Goal: Book appointment/travel/reservation

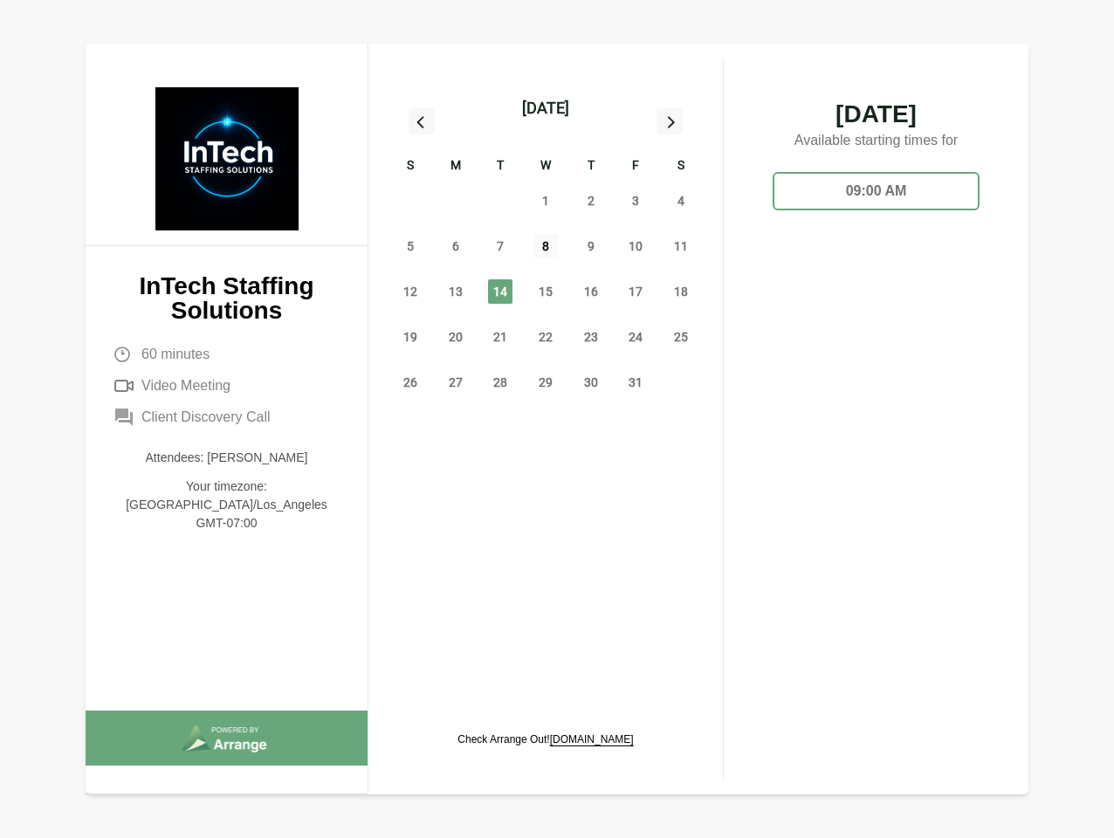
click at [546, 249] on span "8" at bounding box center [545, 246] width 24 height 24
click at [545, 108] on div "[DATE]" at bounding box center [545, 108] width 47 height 24
click at [410, 201] on div "28" at bounding box center [410, 200] width 45 height 45
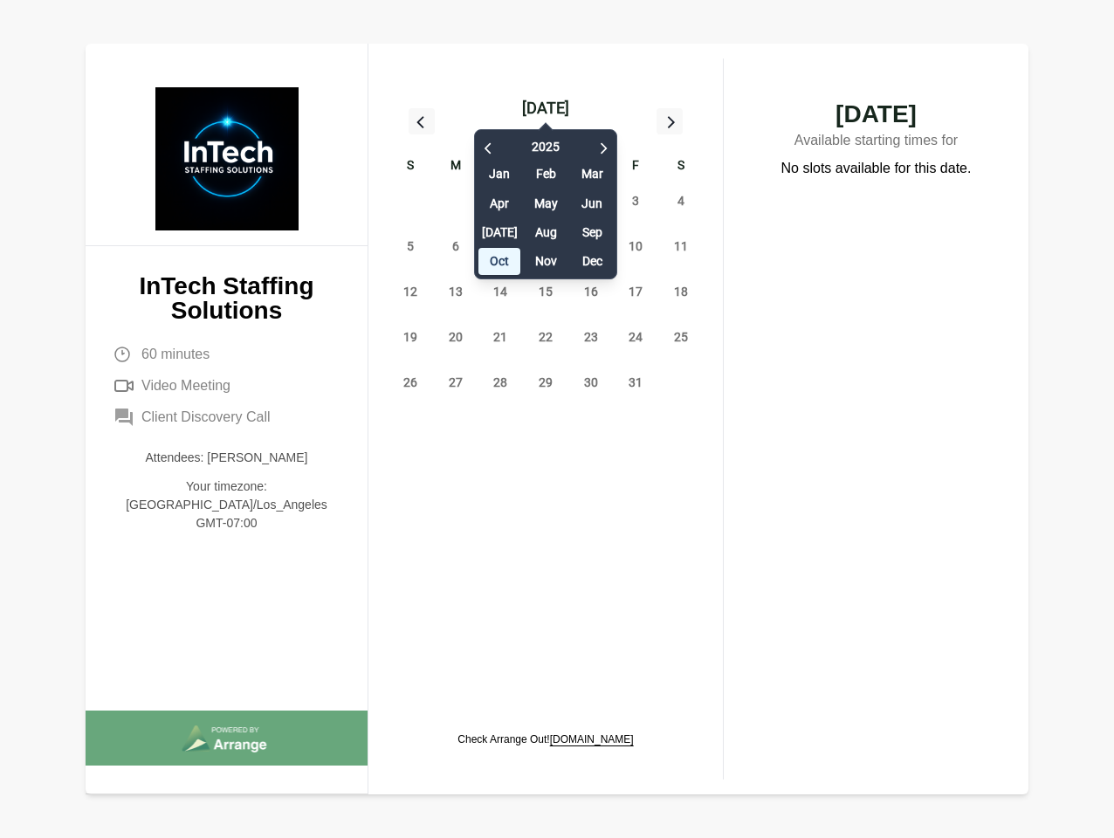
click at [456, 201] on div "29" at bounding box center [455, 200] width 45 height 45
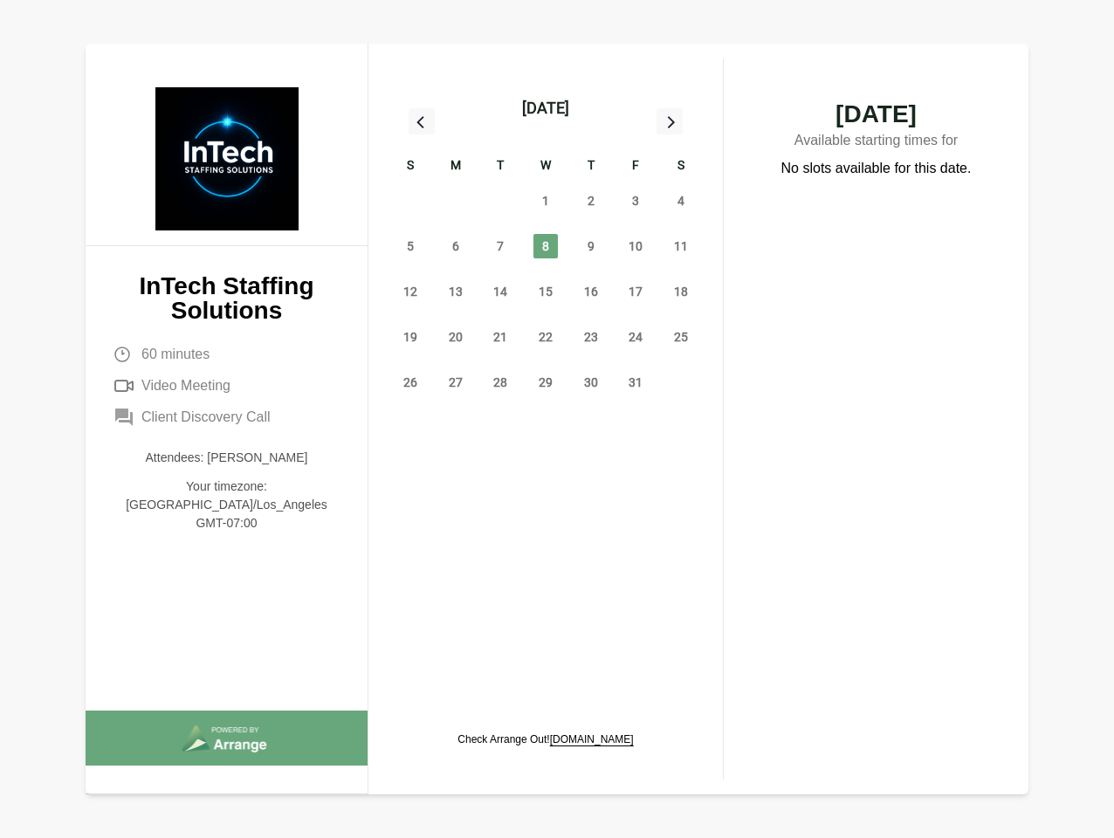
click at [500, 201] on div "30" at bounding box center [500, 200] width 45 height 45
click at [546, 201] on span "1" at bounding box center [545, 201] width 24 height 24
click at [591, 201] on span "2" at bounding box center [591, 201] width 24 height 24
click at [636, 201] on span "3" at bounding box center [635, 201] width 24 height 24
click at [681, 201] on span "4" at bounding box center [681, 201] width 24 height 24
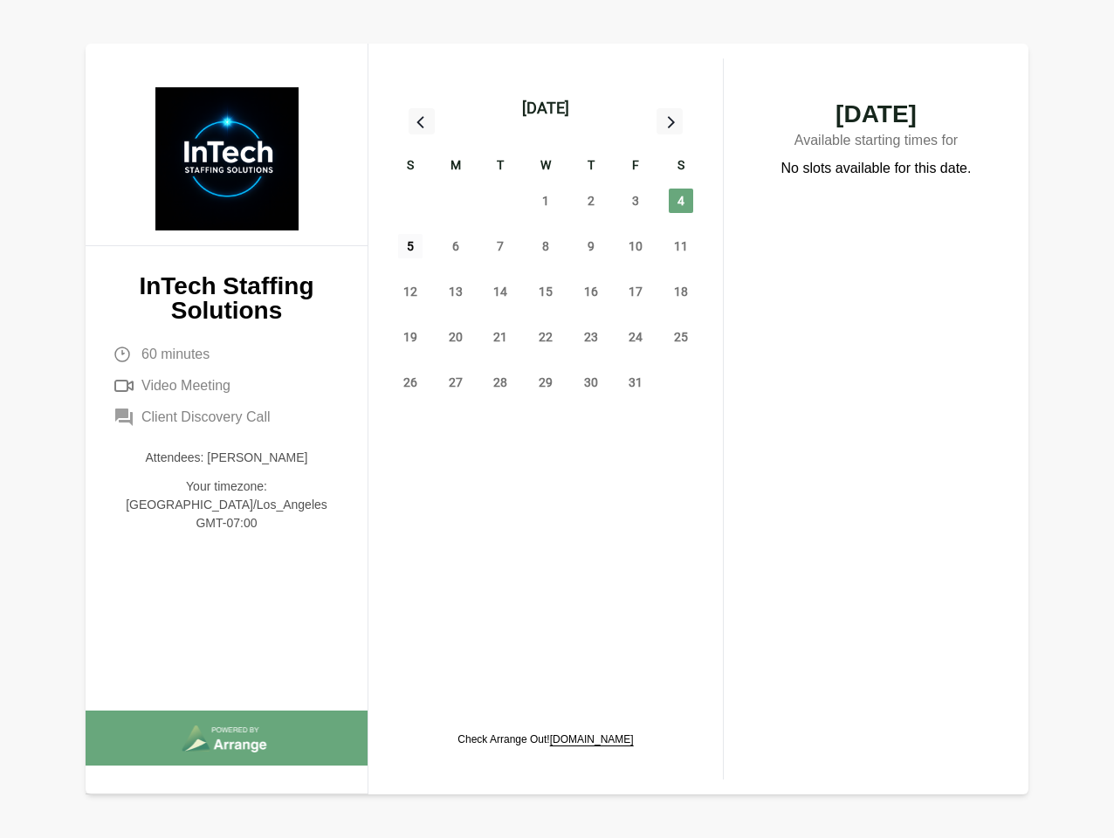
click at [410, 246] on span "5" at bounding box center [410, 246] width 24 height 24
